Goal: Transaction & Acquisition: Purchase product/service

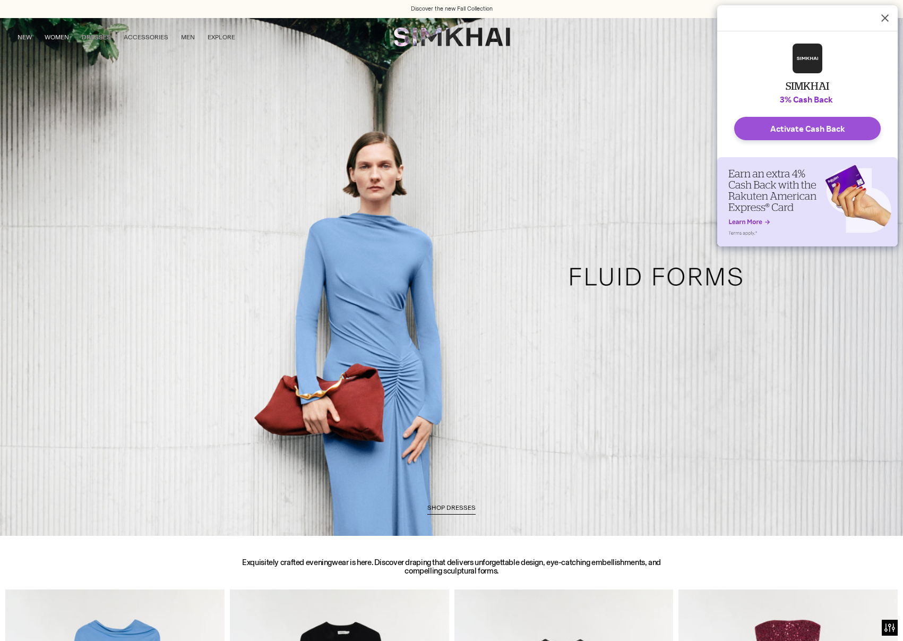
click at [789, 130] on button "Activate Cash Back" at bounding box center [808, 128] width 147 height 23
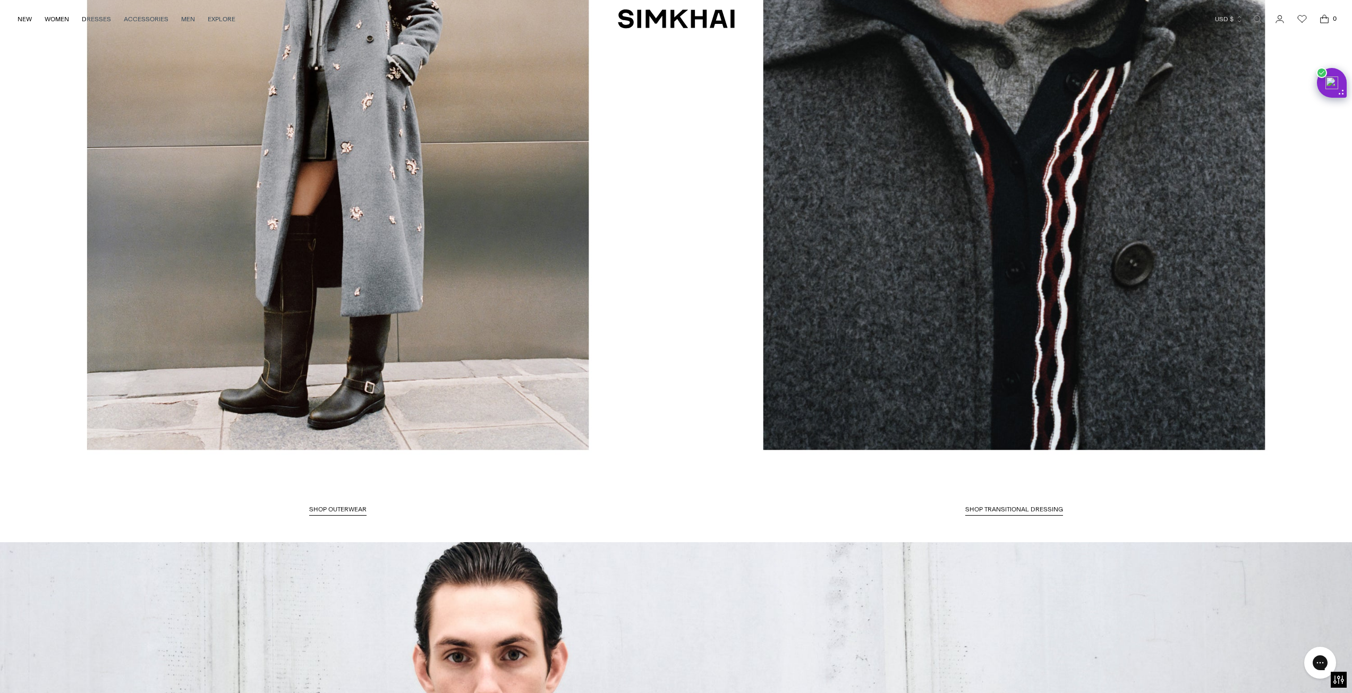
scroll to position [3346, 0]
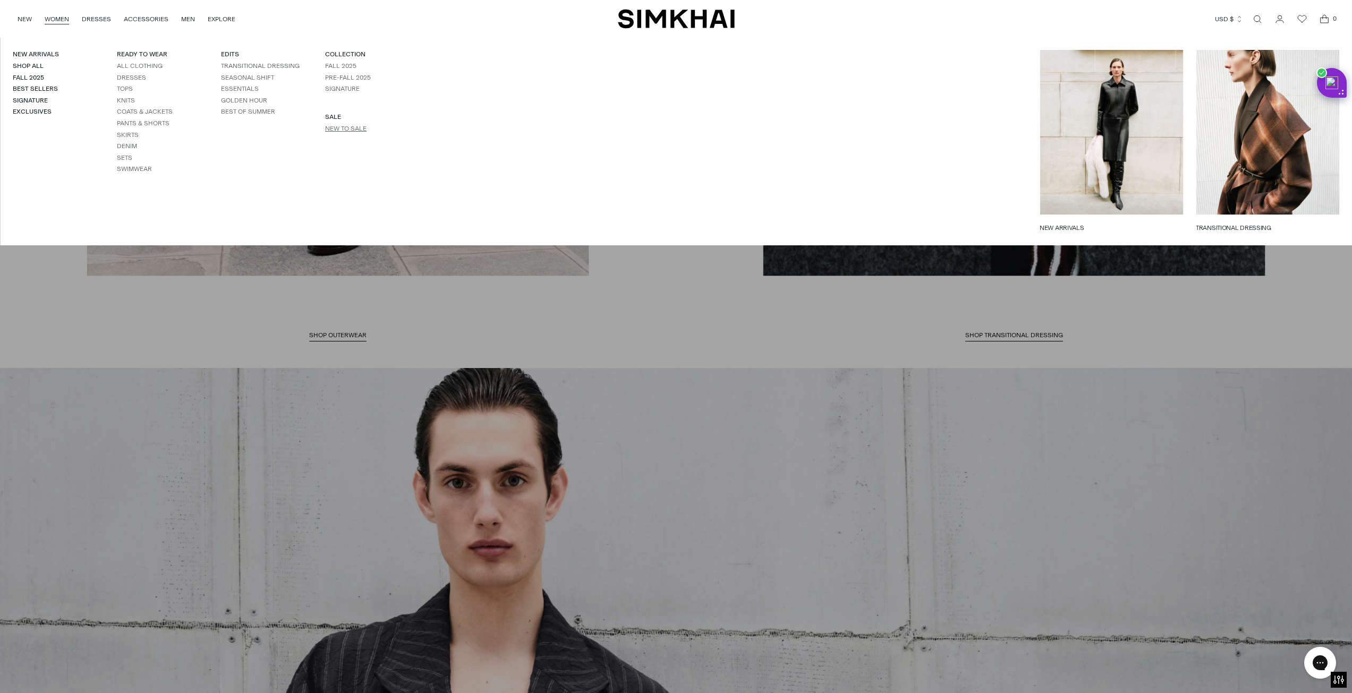
click at [328, 126] on link "New to Sale" at bounding box center [345, 128] width 41 height 7
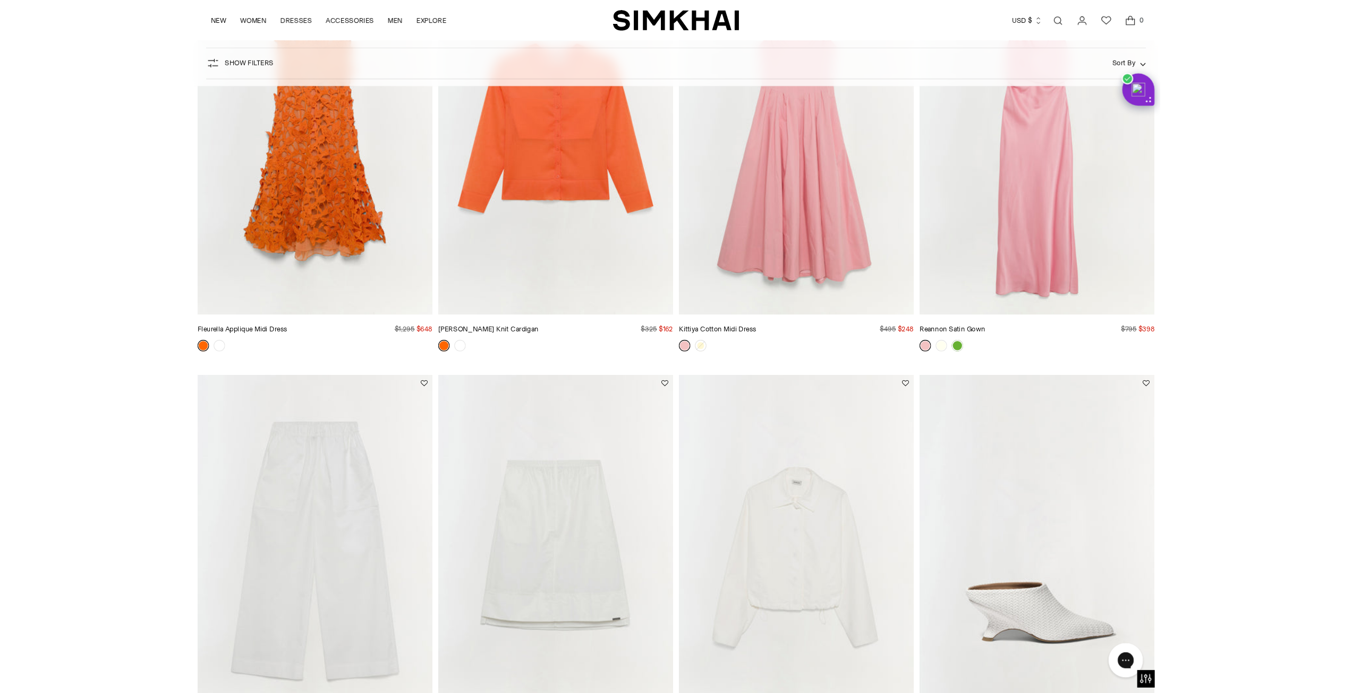
scroll to position [1169, 0]
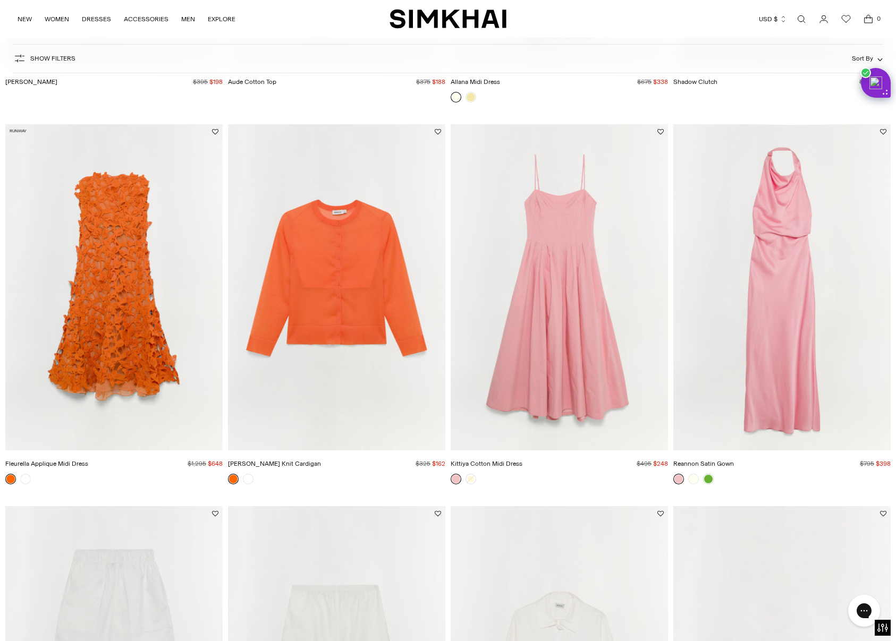
click at [0, 0] on img "Rachel Sheer Knit Cardigan" at bounding box center [0, 0] width 0 height 0
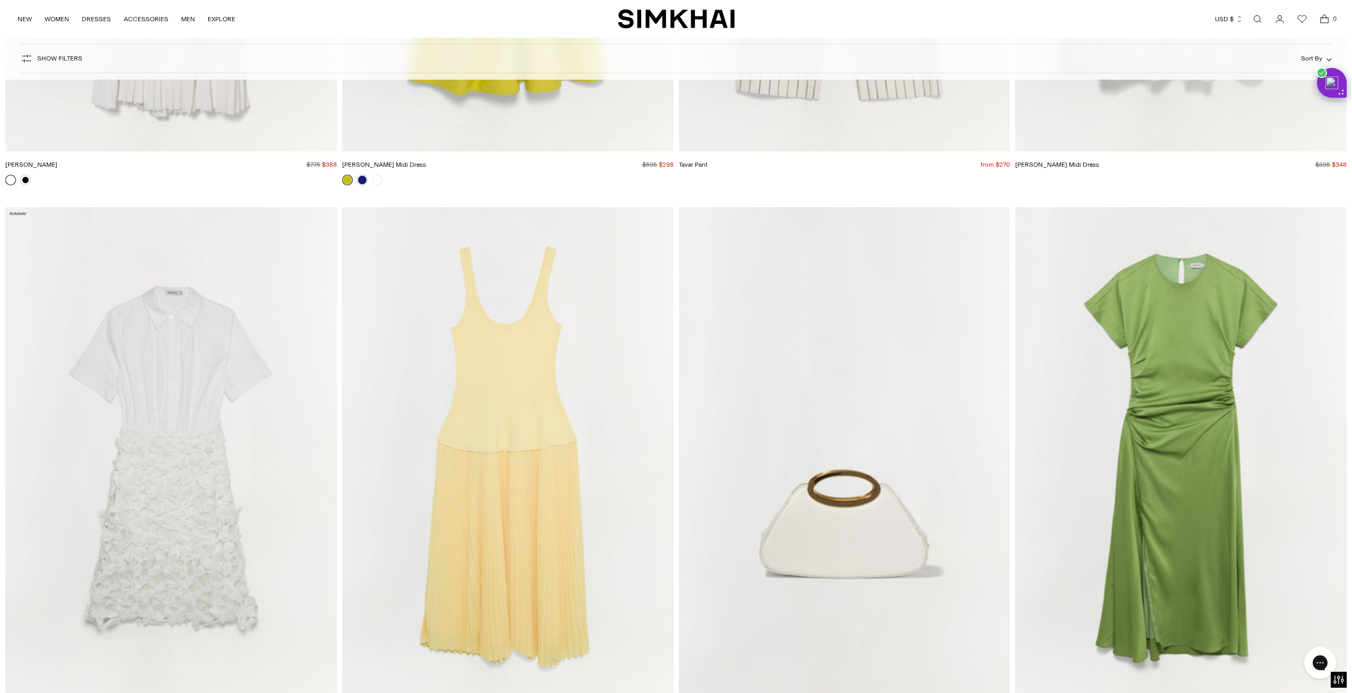
scroll to position [14926, 0]
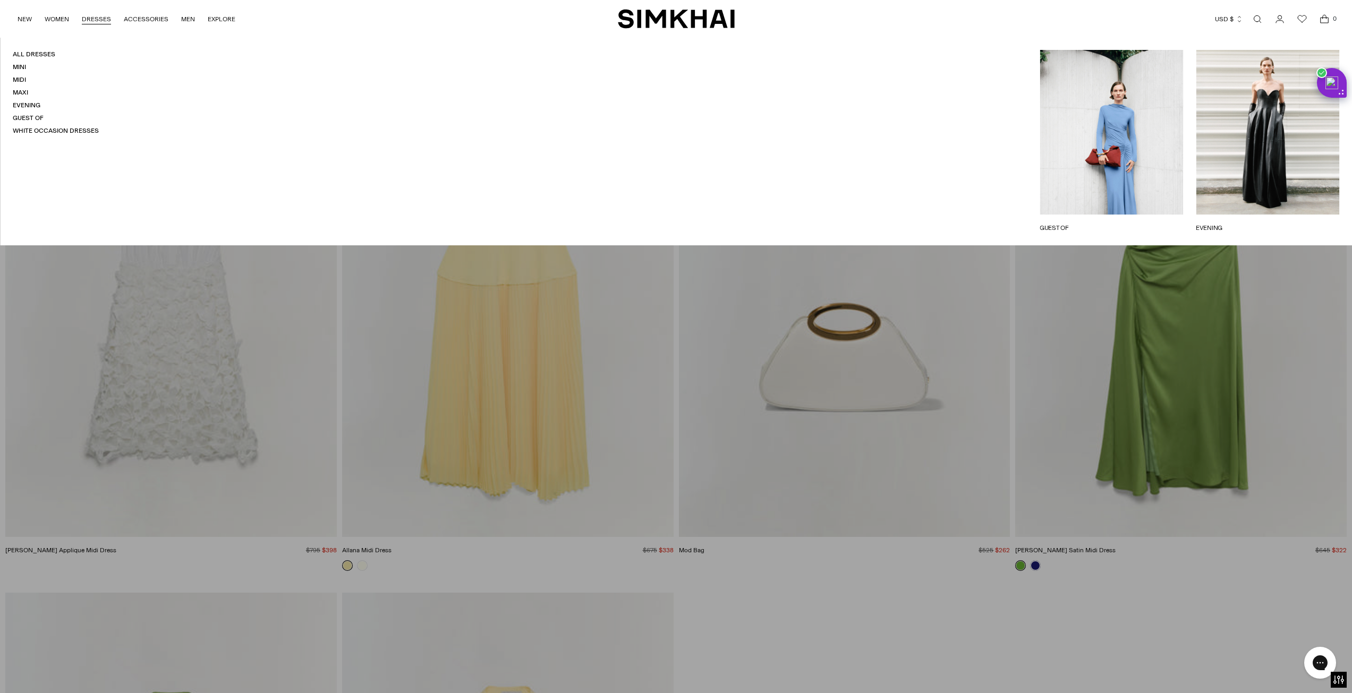
click at [98, 16] on link "DRESSES" at bounding box center [96, 18] width 29 height 23
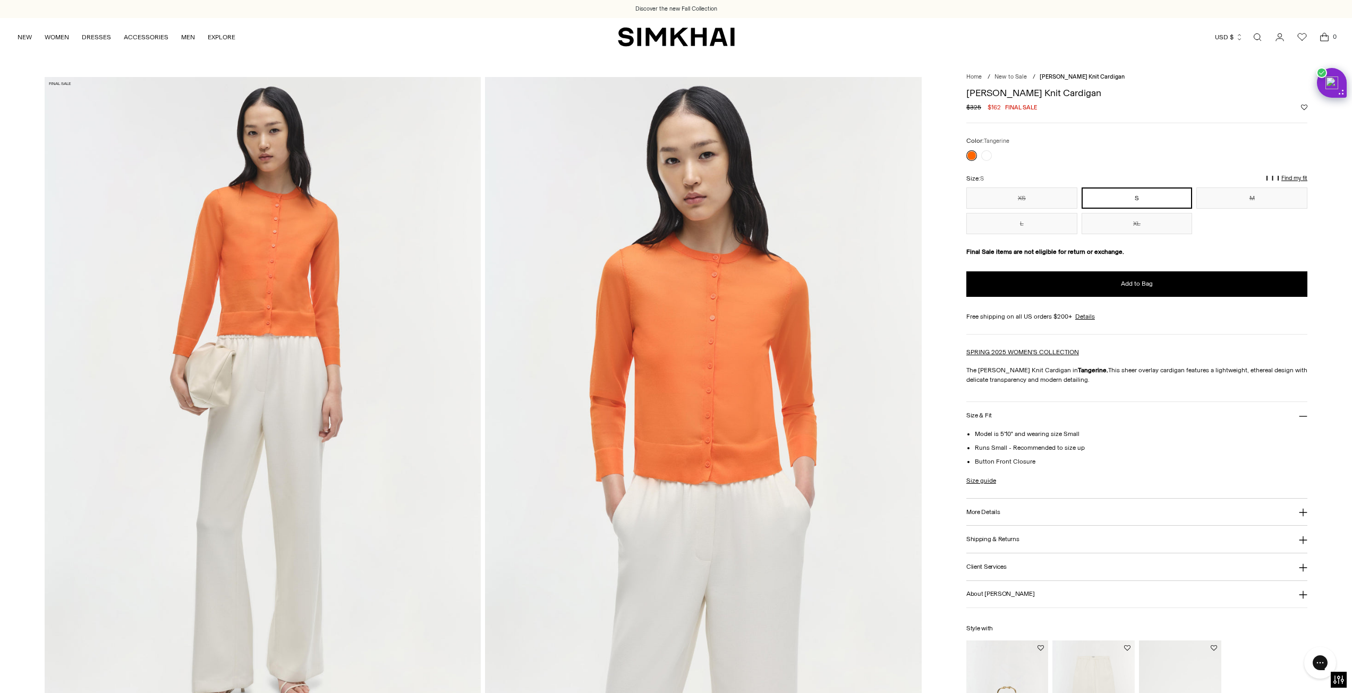
click at [255, 311] on img at bounding box center [263, 404] width 436 height 654
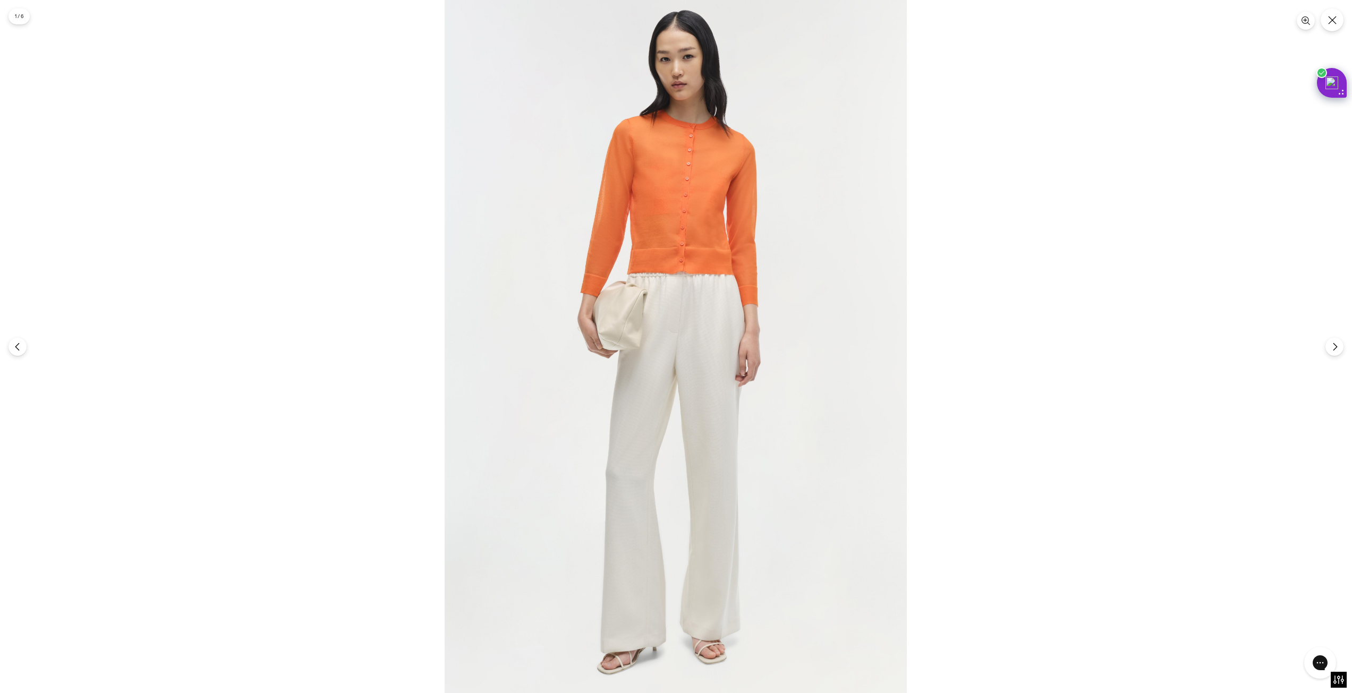
click at [680, 261] on img at bounding box center [676, 346] width 462 height 693
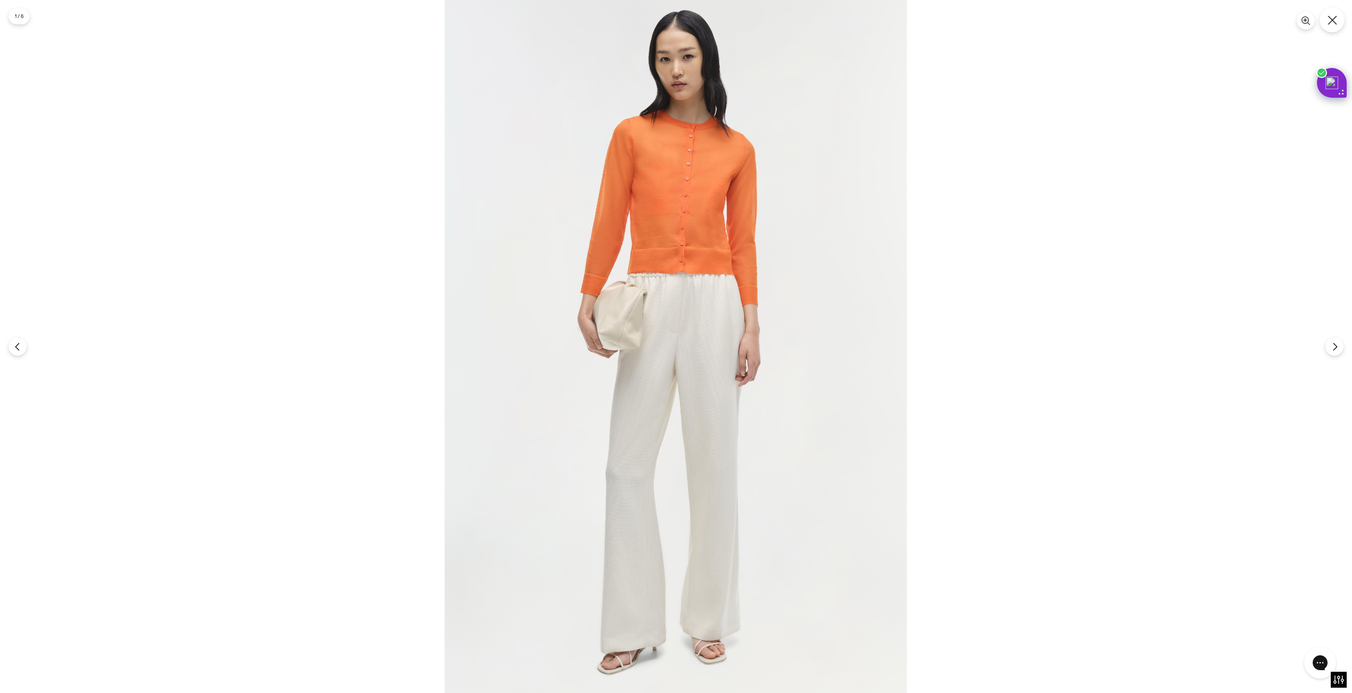
click at [1332, 18] on icon "Close" at bounding box center [1332, 20] width 10 height 10
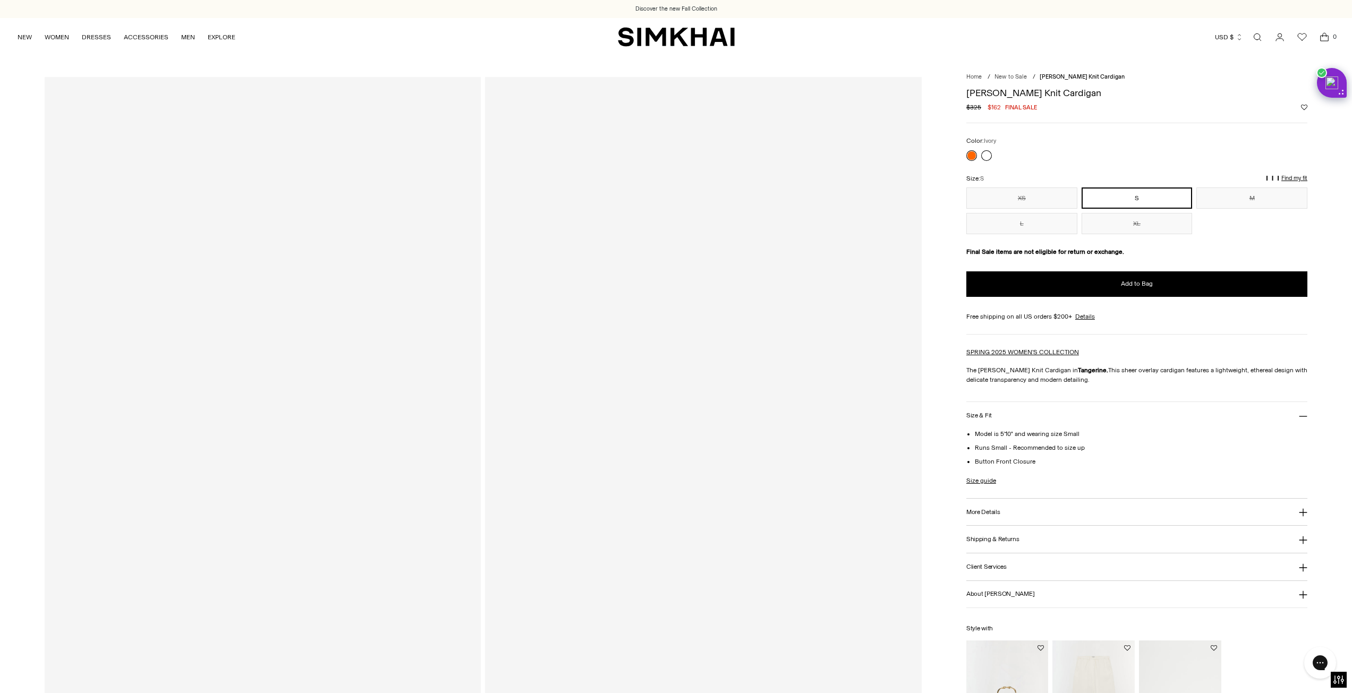
click at [988, 157] on link at bounding box center [986, 155] width 11 height 11
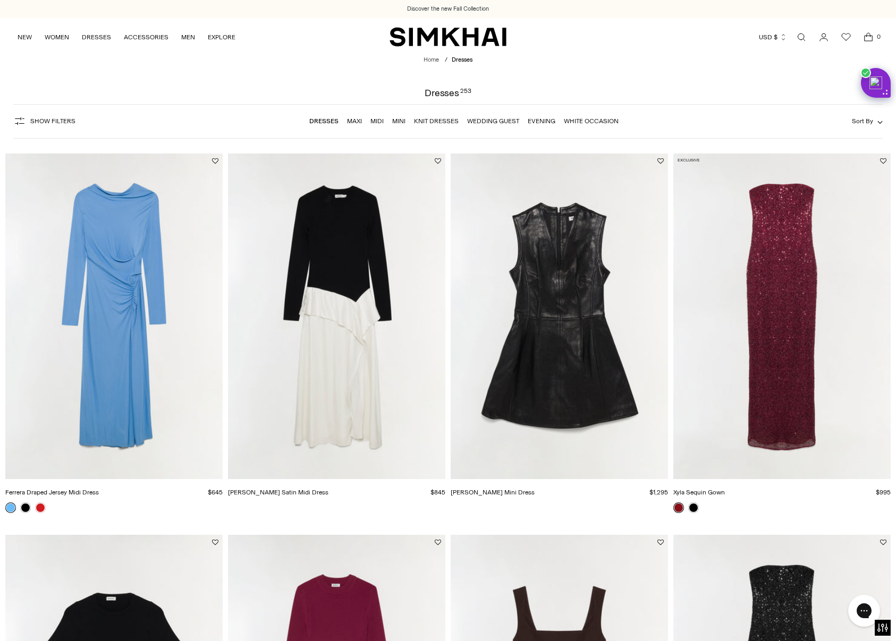
click at [425, 120] on link "Knit Dresses" at bounding box center [436, 120] width 45 height 7
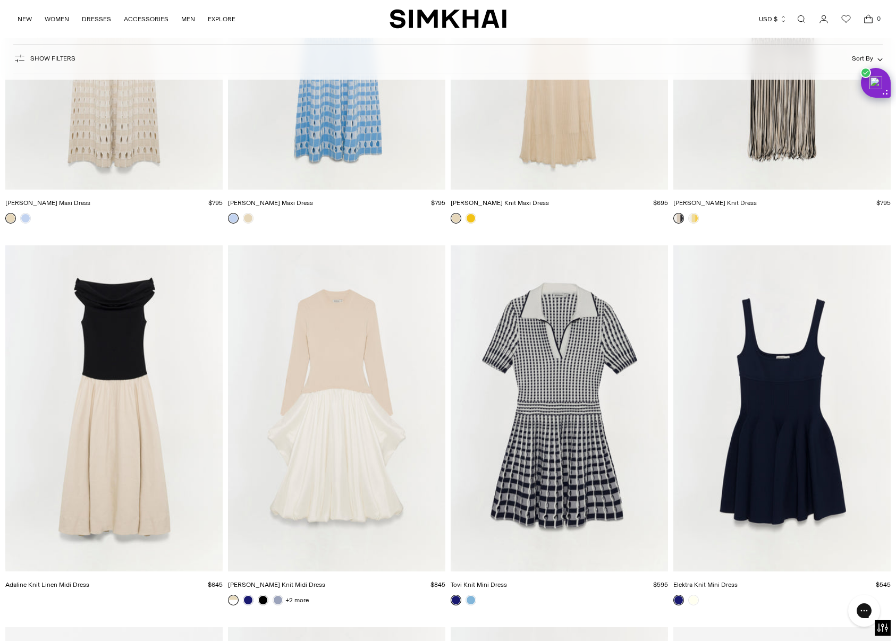
scroll to position [4409, 0]
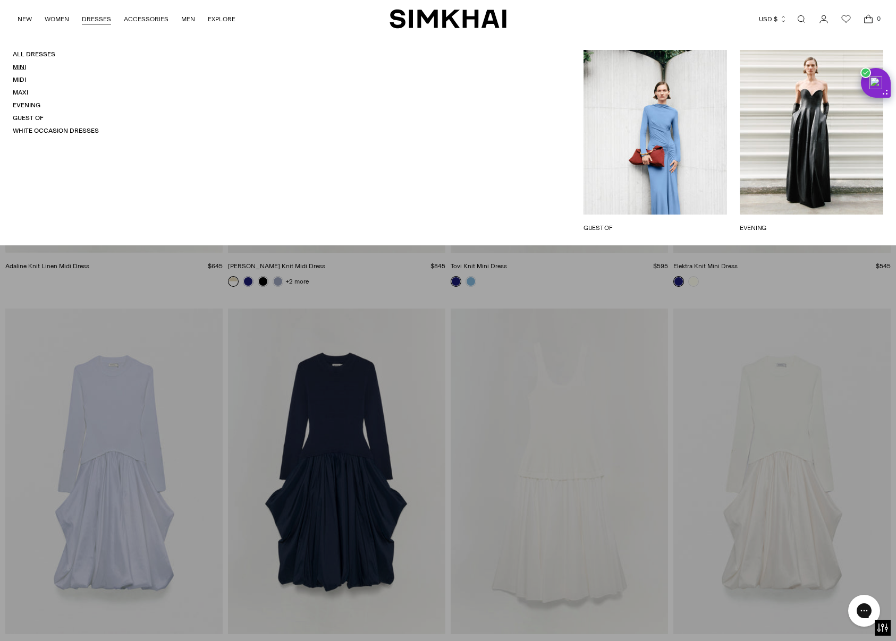
click at [23, 67] on link "Mini" at bounding box center [19, 66] width 13 height 7
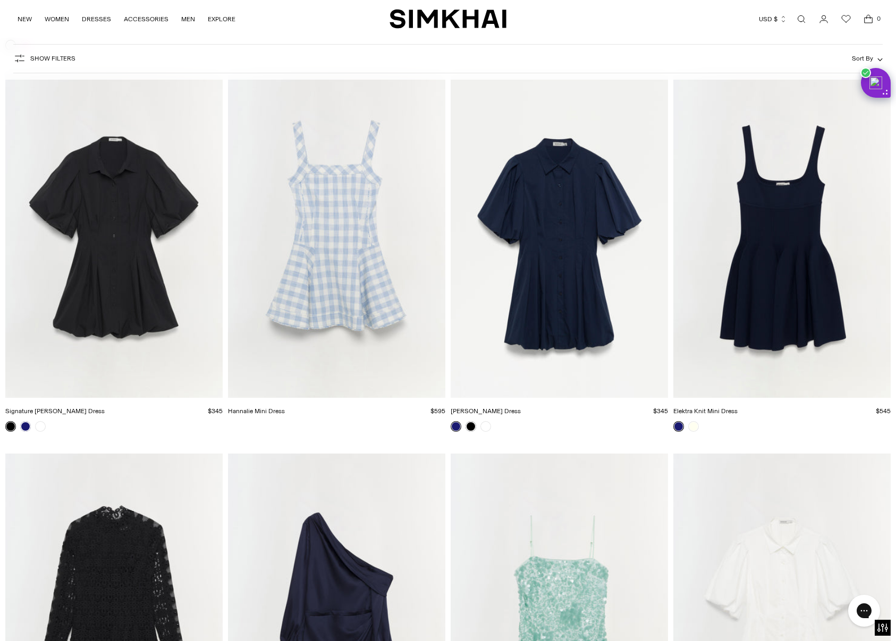
scroll to position [4727, 0]
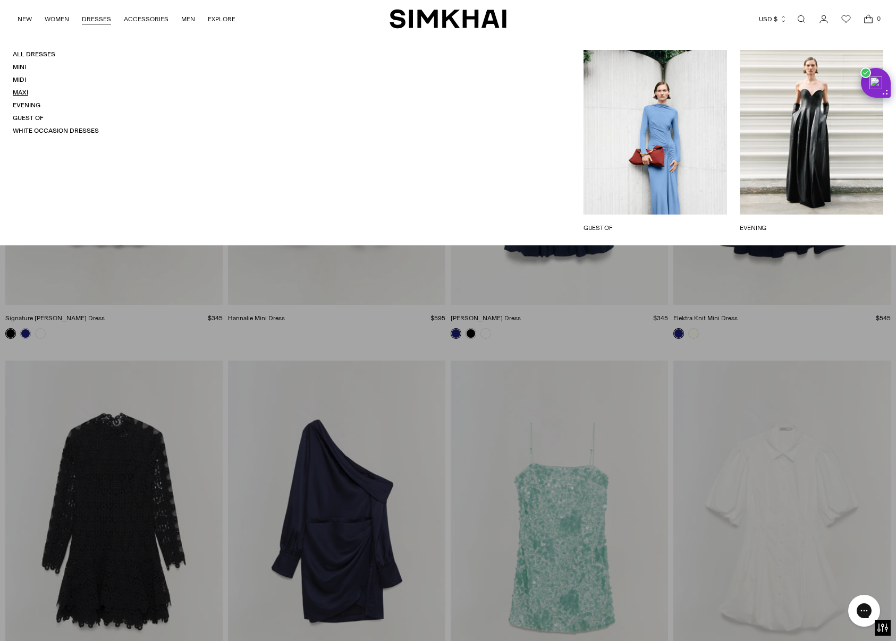
click at [28, 90] on link "Maxi" at bounding box center [20, 92] width 15 height 7
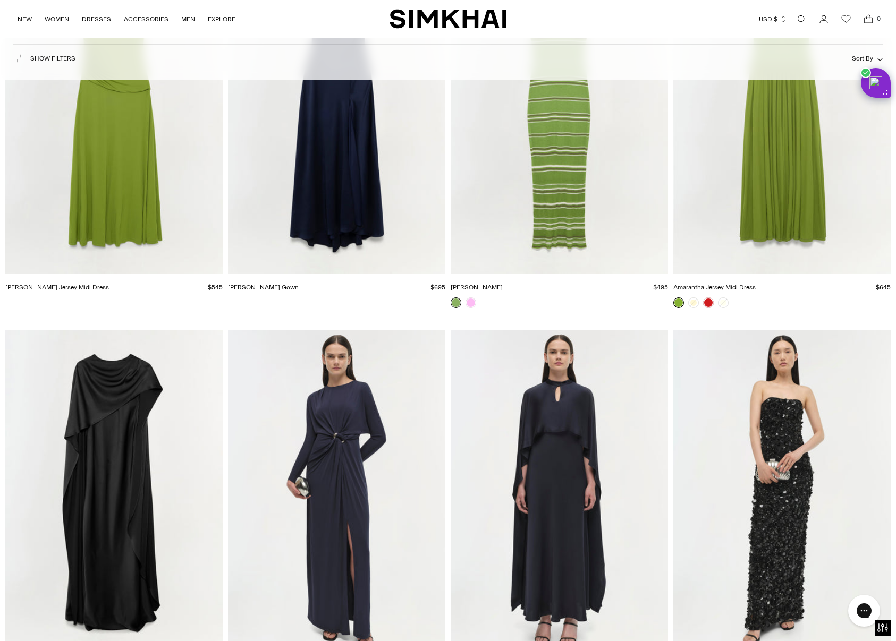
drag, startPoint x: 901, startPoint y: 19, endPoint x: 0, endPoint y: 21, distance: 901.4
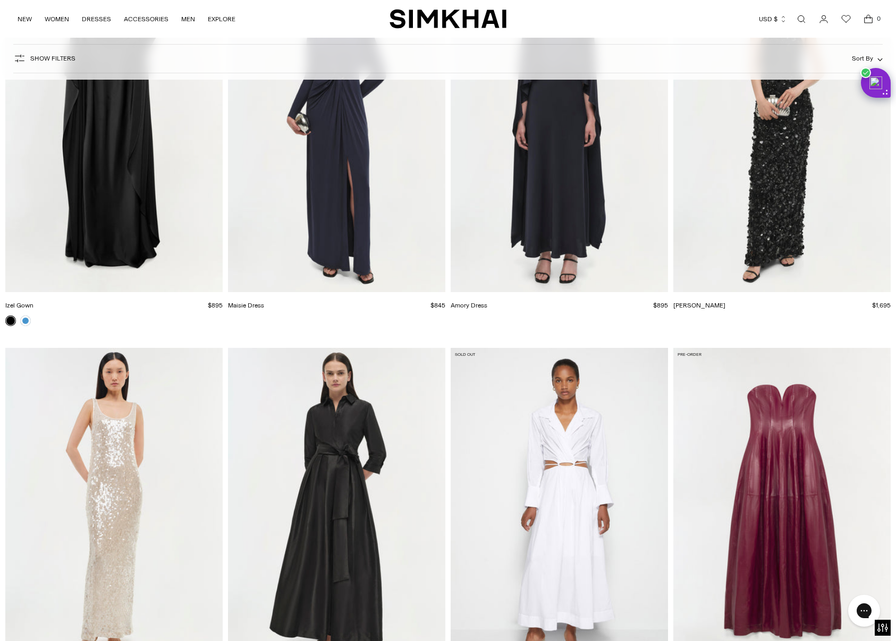
scroll to position [3925, 0]
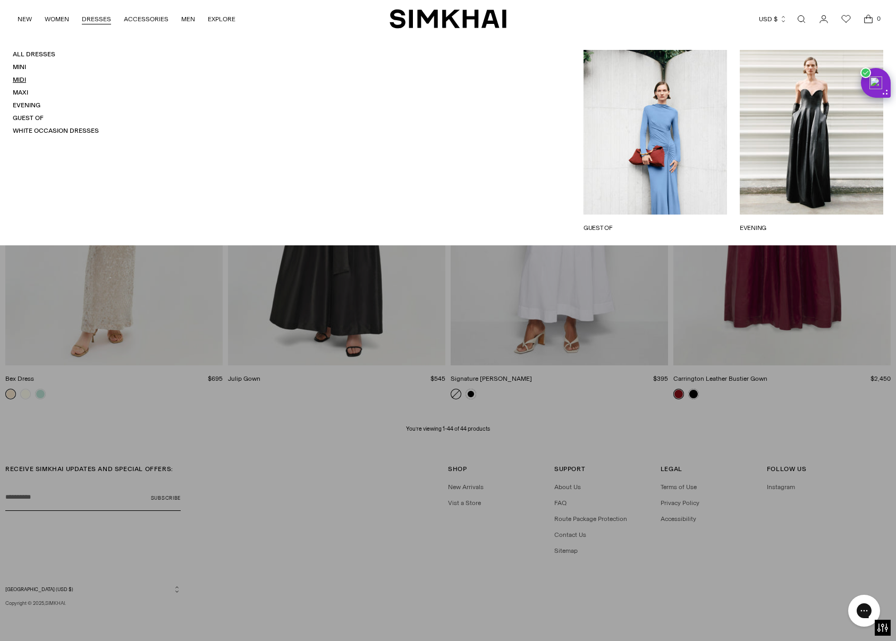
click at [18, 83] on link "Midi" at bounding box center [19, 79] width 13 height 7
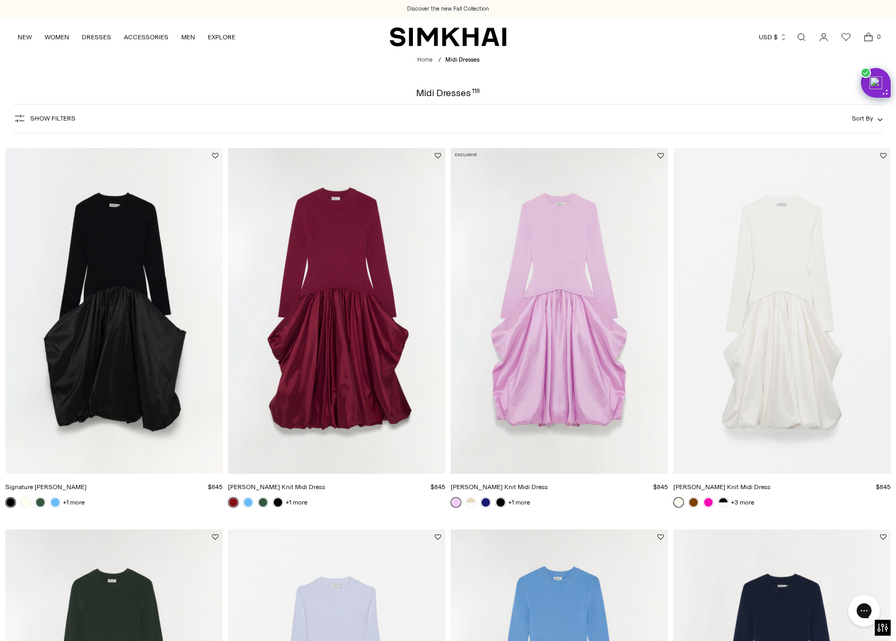
click at [870, 113] on button "Sort By" at bounding box center [866, 119] width 31 height 12
click at [793, 187] on span "Price: Low to High" at bounding box center [789, 184] width 58 height 10
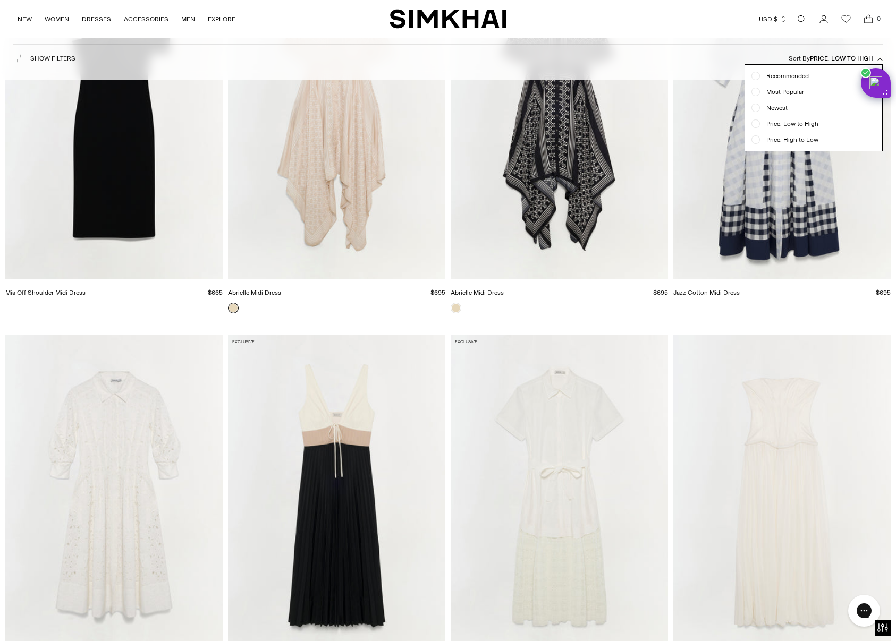
scroll to position [5018, 0]
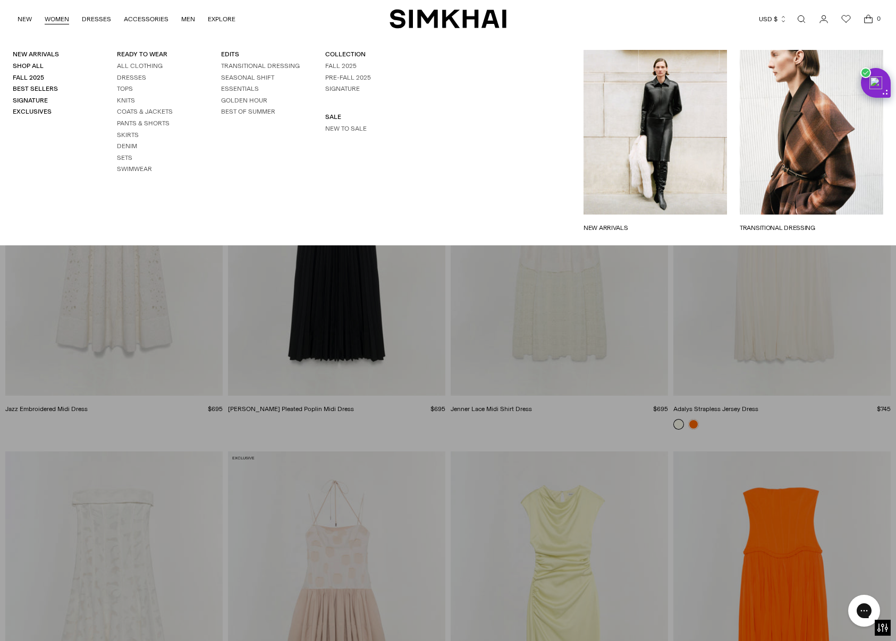
click at [130, 83] on ul "All Clothing Dresses Tops Knits Coats & Jackets Pants & Shorts Skirts Denim Set…" at bounding box center [156, 118] width 79 height 112
click at [130, 84] on li "Tops" at bounding box center [156, 88] width 79 height 9
click at [127, 86] on link "Tops" at bounding box center [125, 88] width 16 height 7
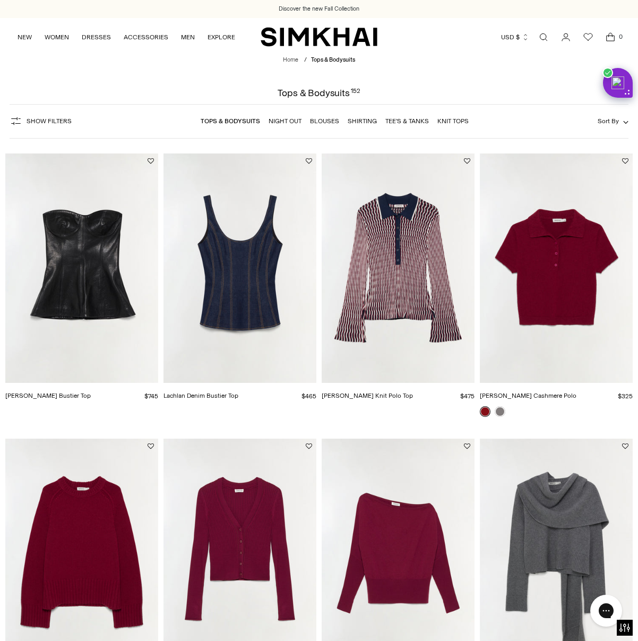
click at [547, 38] on link "Open search modal" at bounding box center [543, 37] width 21 height 21
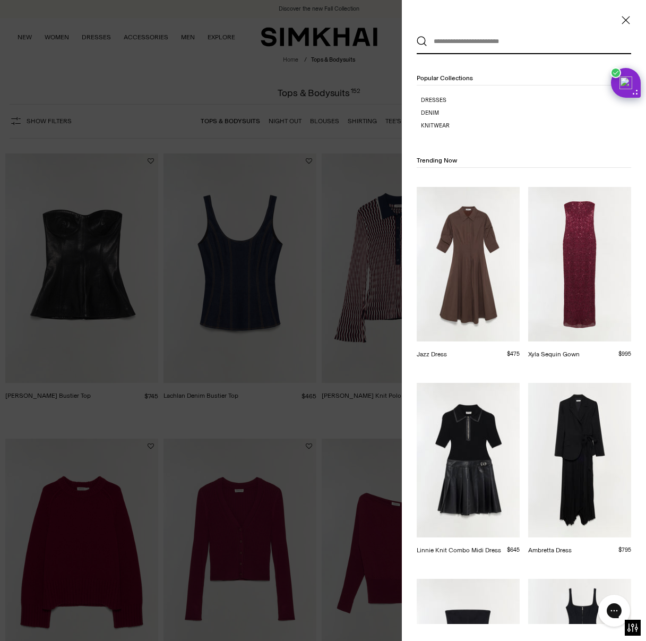
click at [483, 45] on input "text" at bounding box center [522, 41] width 189 height 23
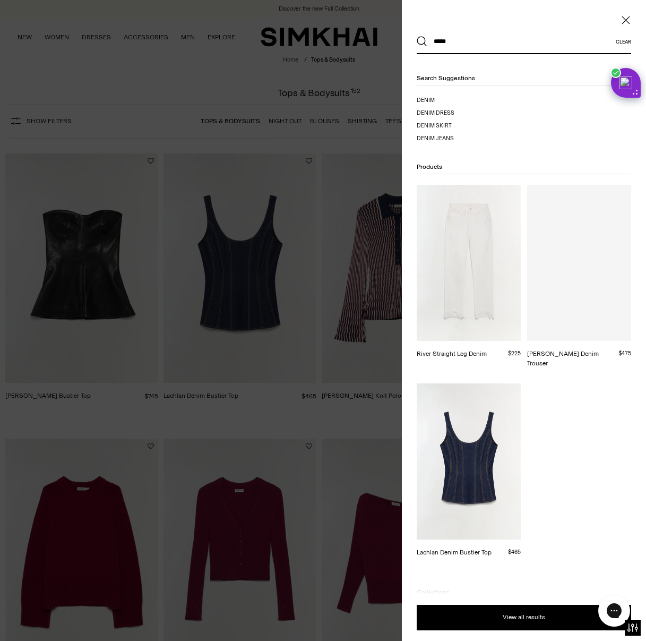
type input "*****"
click at [417, 36] on button "Search" at bounding box center [422, 41] width 11 height 11
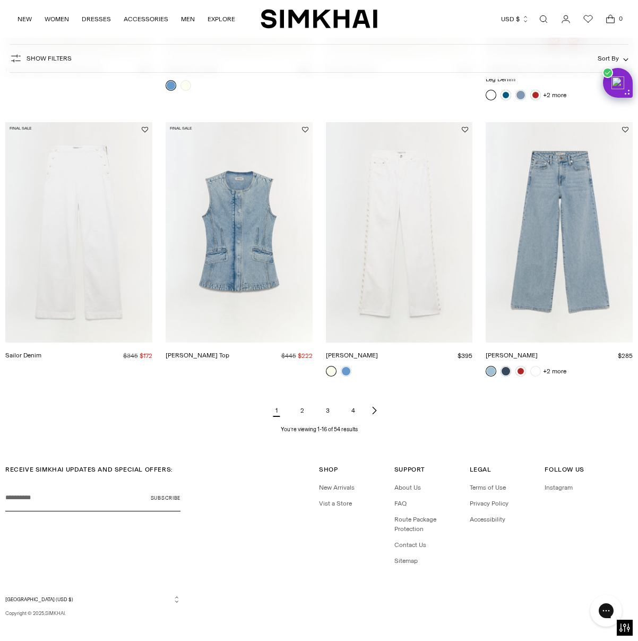
scroll to position [913, 0]
